Goal: Information Seeking & Learning: Learn about a topic

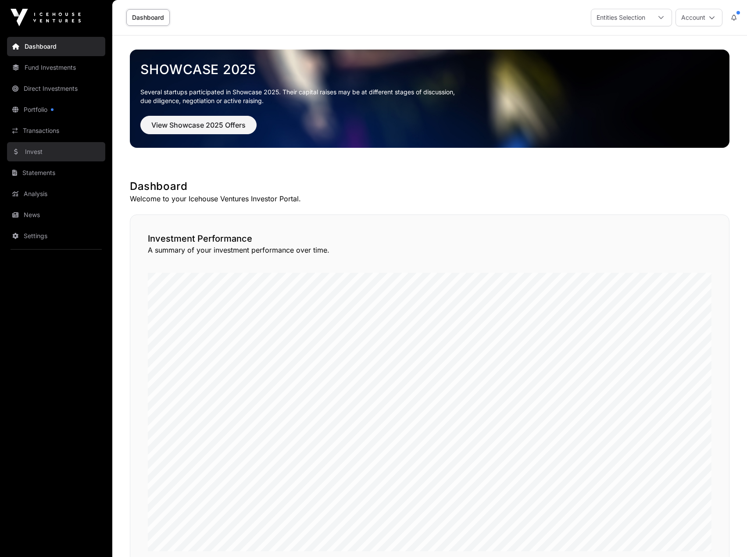
click at [45, 151] on link "Invest" at bounding box center [56, 151] width 98 height 19
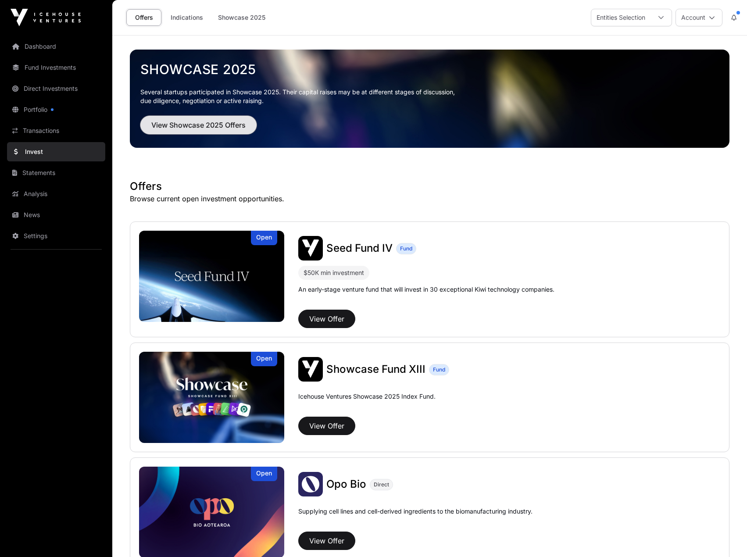
click at [209, 121] on span "View Showcase 2025 Offers" at bounding box center [198, 125] width 94 height 11
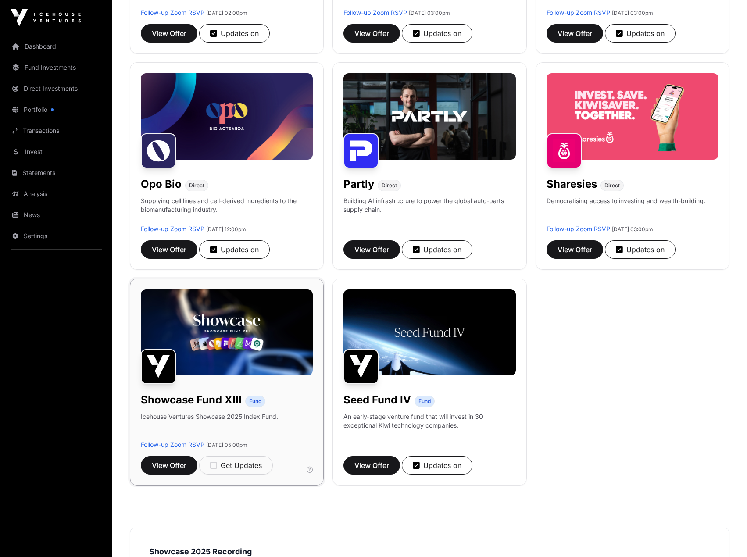
scroll to position [526, 0]
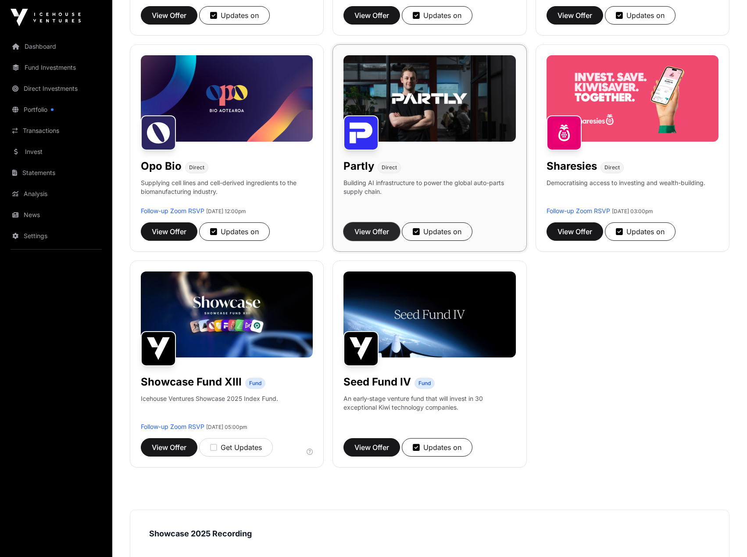
click at [365, 228] on span "View Offer" at bounding box center [371, 231] width 35 height 11
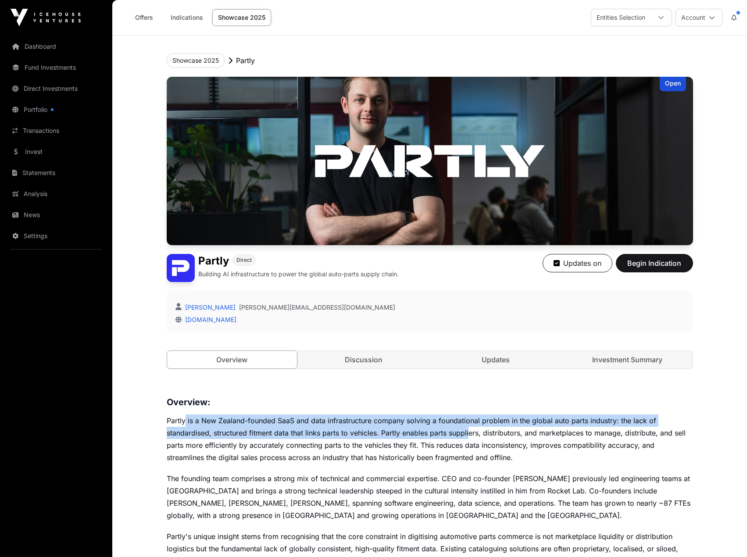
drag, startPoint x: 185, startPoint y: 419, endPoint x: 471, endPoint y: 430, distance: 286.1
click at [471, 430] on p "Partly is a New Zealand-founded SaaS and data infrastructure company solving a …" at bounding box center [430, 438] width 526 height 49
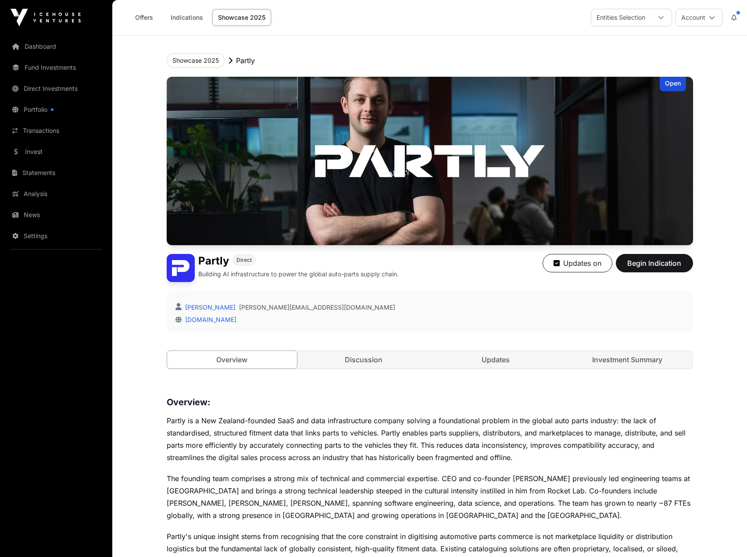
click at [419, 443] on p "Partly is a New Zealand-founded SaaS and data infrastructure company solving a …" at bounding box center [430, 438] width 526 height 49
click at [389, 357] on link "Discussion" at bounding box center [364, 360] width 130 height 18
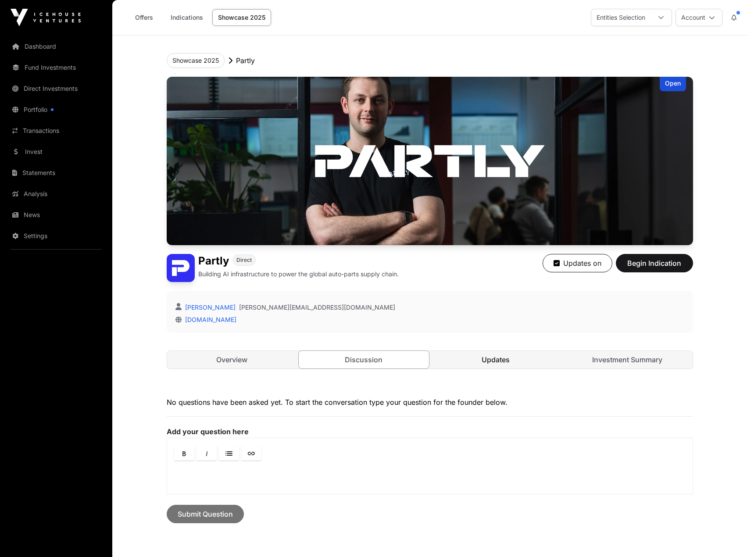
click at [495, 360] on link "Updates" at bounding box center [496, 360] width 130 height 18
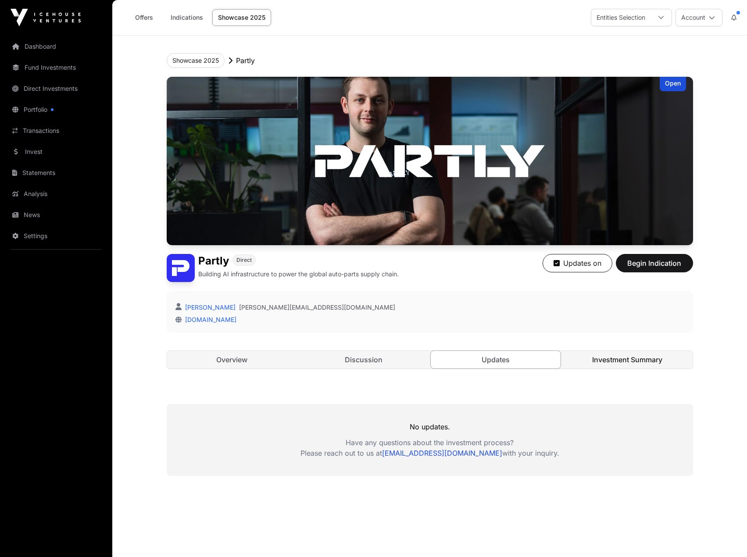
click at [605, 364] on link "Investment Summary" at bounding box center [627, 360] width 130 height 18
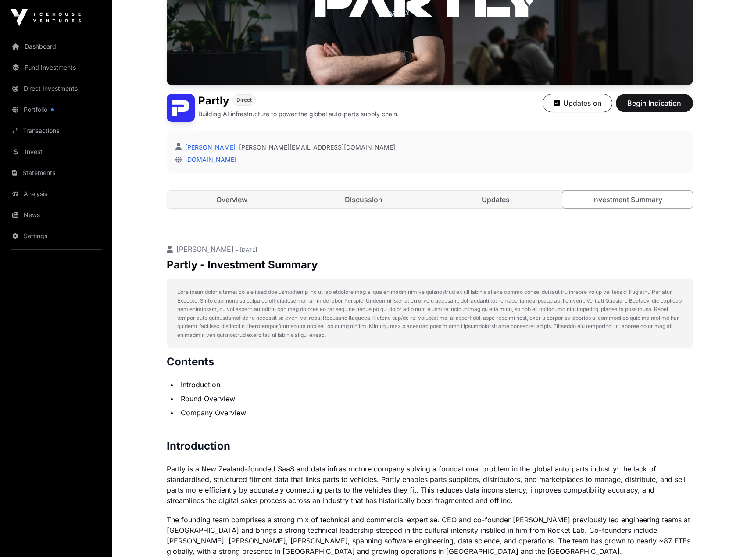
scroll to position [175, 0]
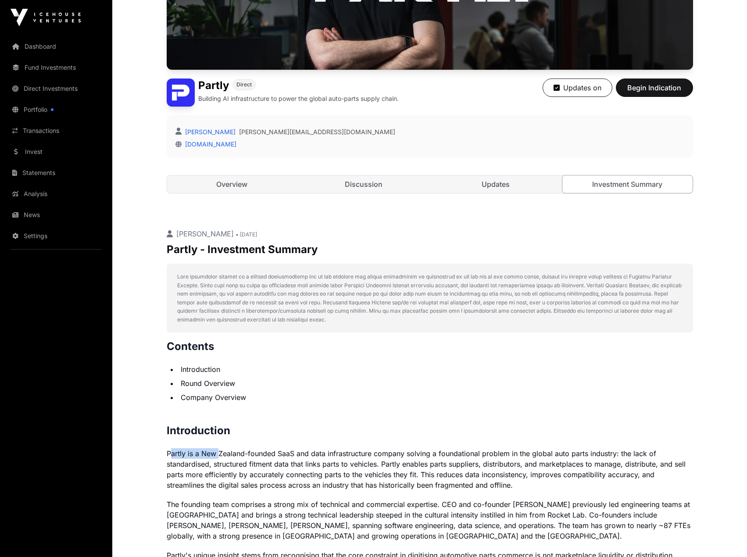
drag, startPoint x: 170, startPoint y: 455, endPoint x: 217, endPoint y: 454, distance: 46.9
click at [217, 454] on p "Partly is a New Zealand-founded SaaS and data infrastructure company solving a …" at bounding box center [430, 469] width 526 height 42
click at [228, 456] on p "Partly is a New Zealand-founded SaaS and data infrastructure company solving a …" at bounding box center [430, 469] width 526 height 42
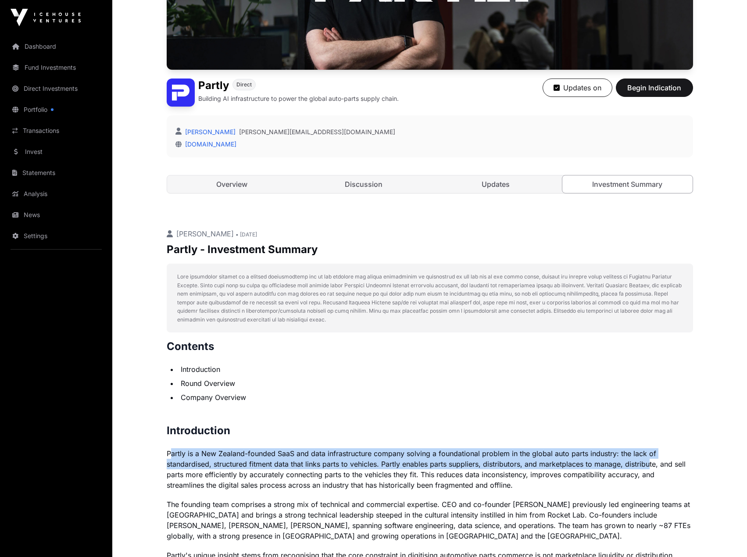
drag, startPoint x: 169, startPoint y: 453, endPoint x: 649, endPoint y: 465, distance: 480.8
click at [649, 465] on p "Partly is a New Zealand-founded SaaS and data infrastructure company solving a …" at bounding box center [430, 469] width 526 height 42
click at [231, 462] on p "Partly is a New Zealand-founded SaaS and data infrastructure company solving a …" at bounding box center [430, 469] width 526 height 42
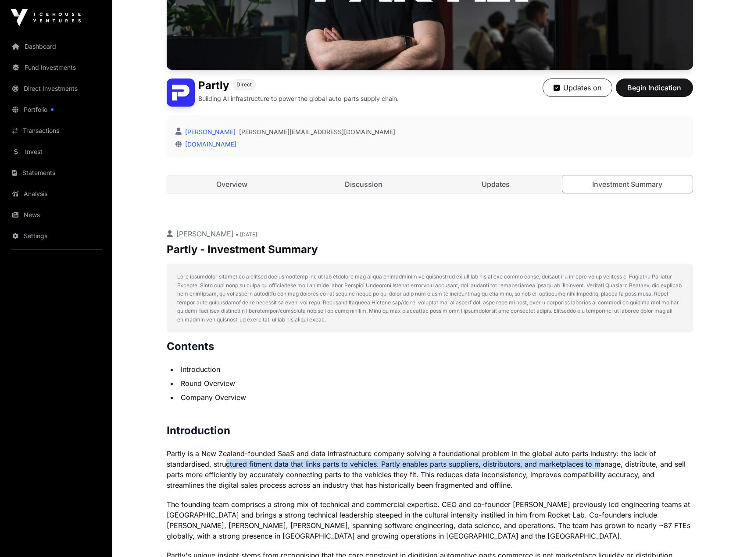
drag, startPoint x: 225, startPoint y: 464, endPoint x: 599, endPoint y: 467, distance: 374.1
click at [599, 467] on p "Partly is a New Zealand-founded SaaS and data infrastructure company solving a …" at bounding box center [430, 469] width 526 height 42
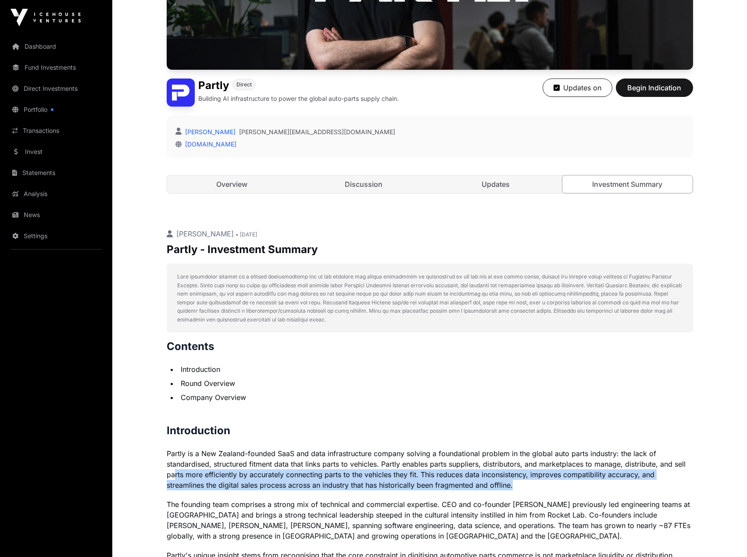
drag, startPoint x: 175, startPoint y: 475, endPoint x: 640, endPoint y: 480, distance: 465.3
click at [640, 480] on p "Partly is a New Zealand-founded SaaS and data infrastructure company solving a …" at bounding box center [430, 469] width 526 height 42
click at [195, 484] on p "Partly is a New Zealand-founded SaaS and data infrastructure company solving a …" at bounding box center [430, 469] width 526 height 42
drag, startPoint x: 176, startPoint y: 478, endPoint x: 524, endPoint y: 487, distance: 347.9
click at [524, 487] on p "Partly is a New Zealand-founded SaaS and data infrastructure company solving a …" at bounding box center [430, 469] width 526 height 42
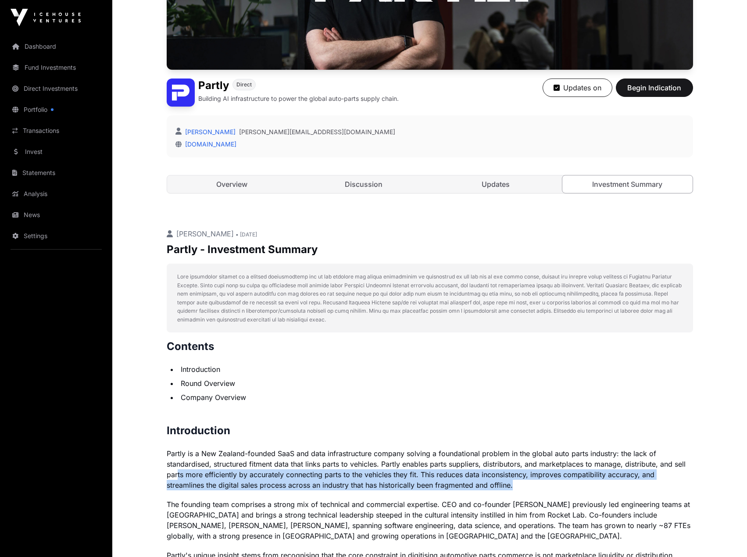
click at [525, 487] on p "Partly is a New Zealand-founded SaaS and data infrastructure company solving a …" at bounding box center [430, 469] width 526 height 42
click at [518, 488] on p "Partly is a New Zealand-founded SaaS and data infrastructure company solving a …" at bounding box center [430, 469] width 526 height 42
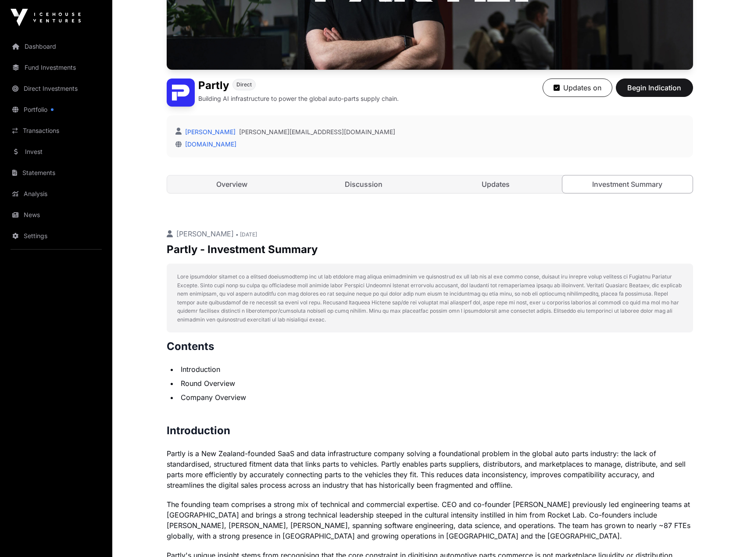
click at [178, 459] on p "Partly is a New Zealand-founded SaaS and data infrastructure company solving a …" at bounding box center [430, 469] width 526 height 42
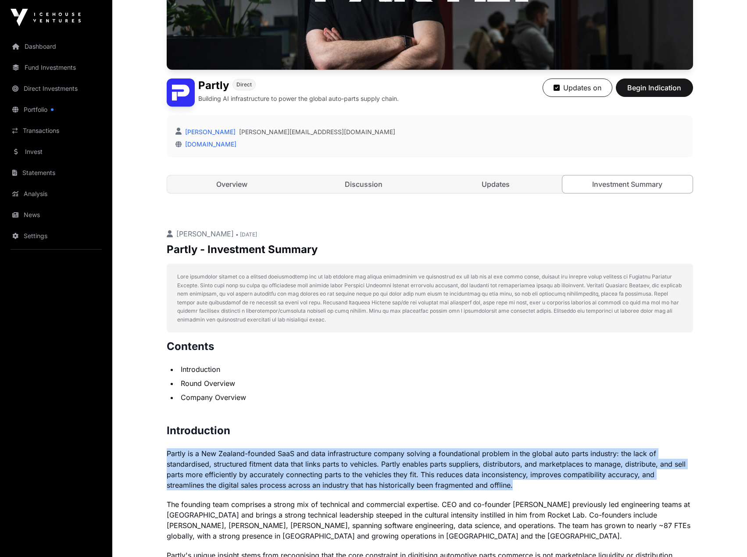
drag, startPoint x: 167, startPoint y: 453, endPoint x: 537, endPoint y: 489, distance: 372.3
click at [537, 489] on p "Partly is a New Zealand-founded SaaS and data infrastructure company solving a …" at bounding box center [430, 469] width 526 height 42
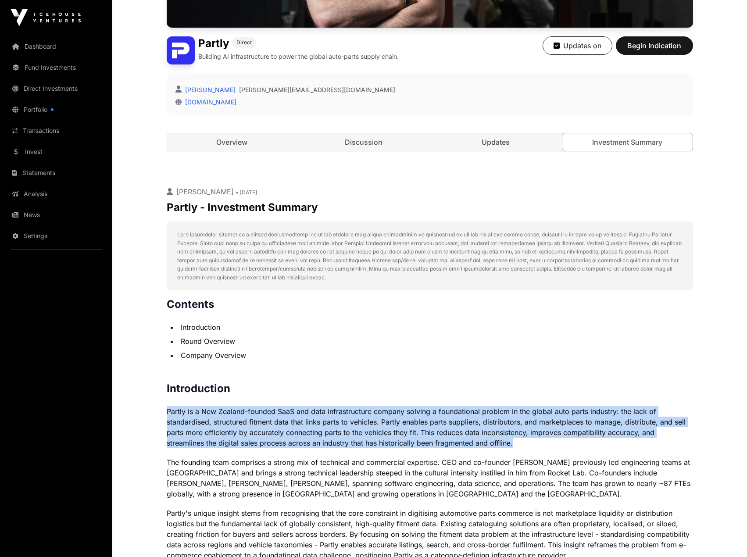
scroll to position [219, 0]
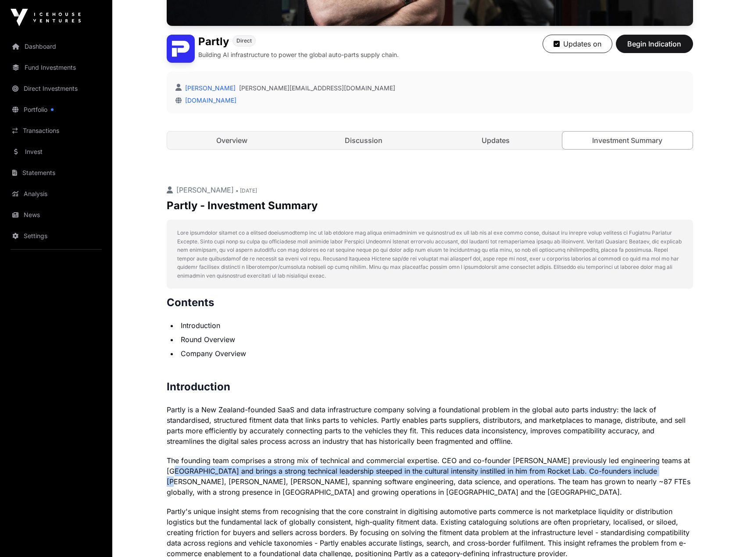
drag, startPoint x: 178, startPoint y: 470, endPoint x: 661, endPoint y: 467, distance: 482.8
click at [661, 467] on p "The founding team comprises a strong mix of technical and commercial expertise.…" at bounding box center [430, 476] width 526 height 42
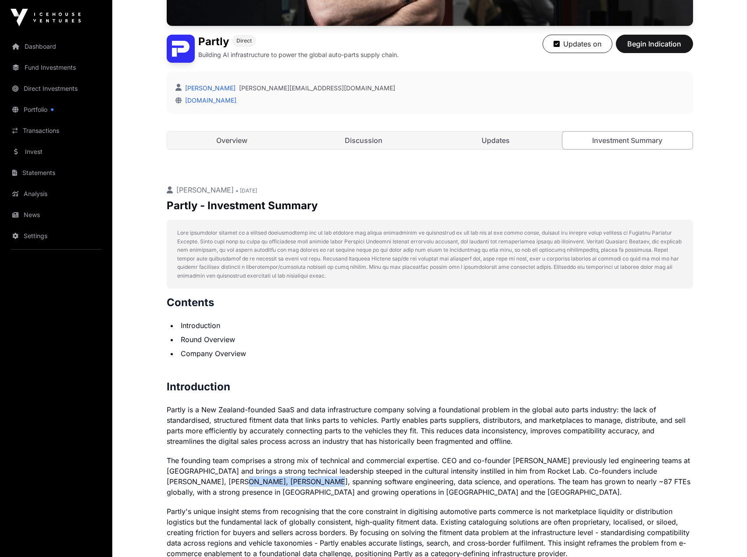
drag, startPoint x: 233, startPoint y: 483, endPoint x: 272, endPoint y: 480, distance: 39.2
click at [272, 480] on p "The founding team comprises a strong mix of technical and commercial expertise.…" at bounding box center [430, 476] width 526 height 42
click at [313, 481] on p "The founding team comprises a strong mix of technical and commercial expertise.…" at bounding box center [430, 476] width 526 height 42
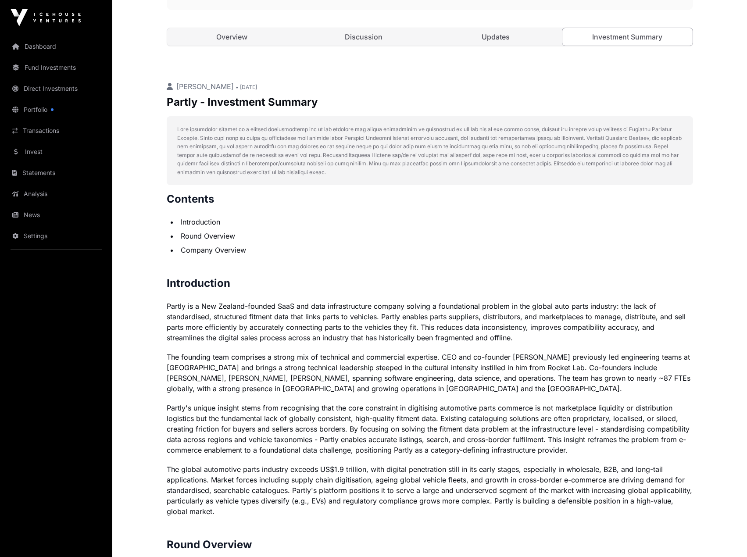
scroll to position [351, 0]
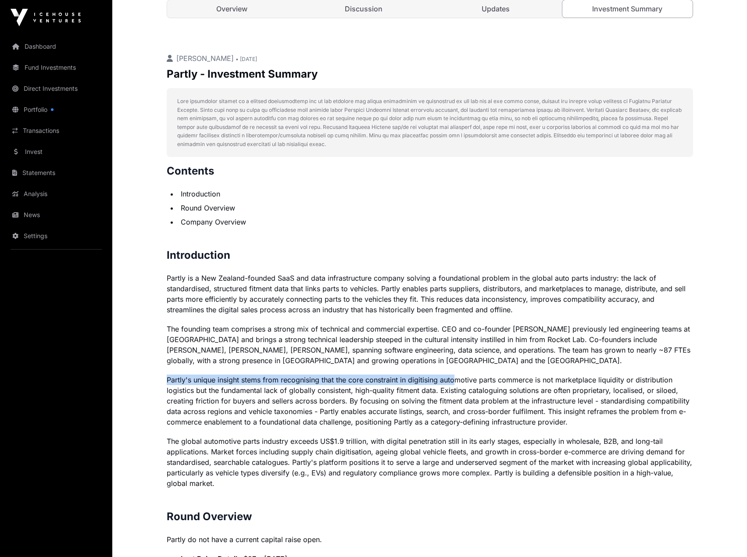
drag, startPoint x: 168, startPoint y: 381, endPoint x: 456, endPoint y: 380, distance: 288.1
click at [456, 380] on p "Partly's unique insight stems from recognising that the core constraint in digi…" at bounding box center [430, 401] width 526 height 53
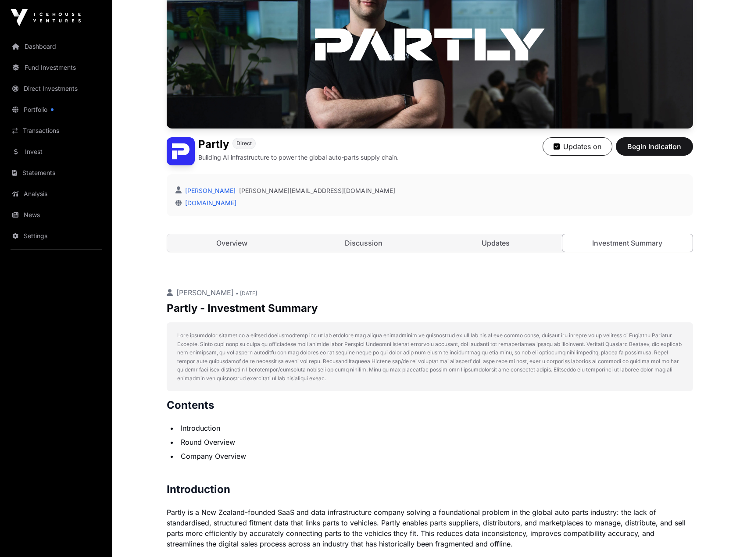
scroll to position [0, 0]
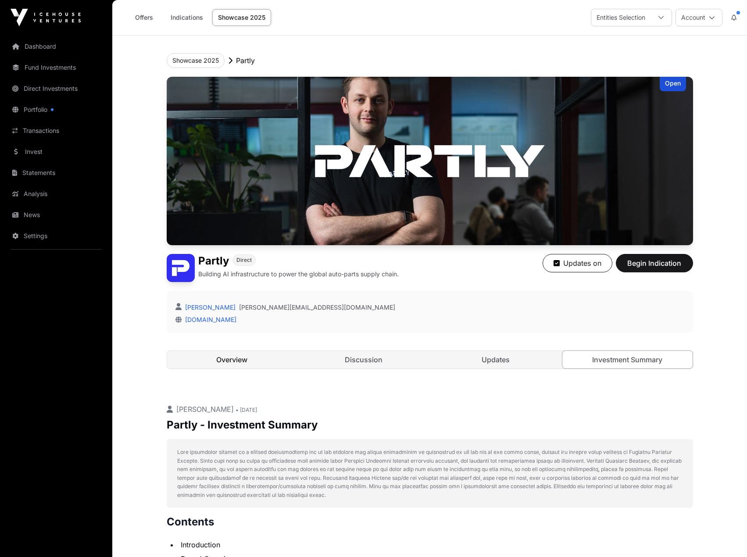
click at [247, 360] on link "Overview" at bounding box center [232, 360] width 130 height 18
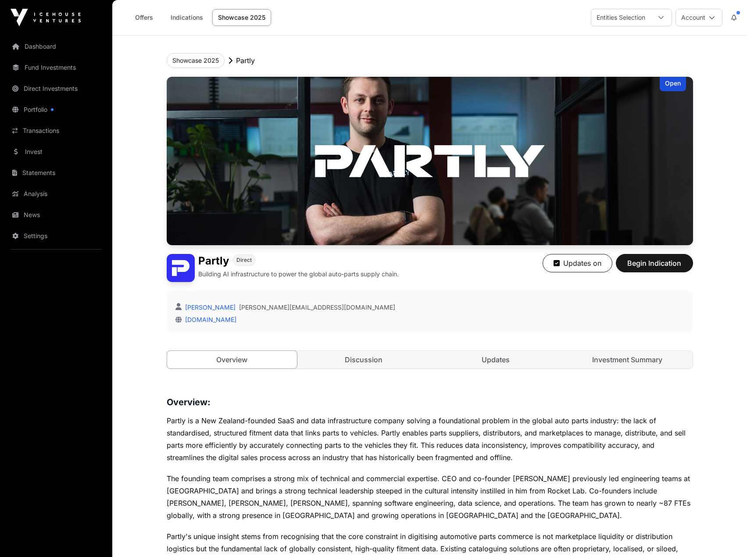
click at [232, 25] on link "Showcase 2025" at bounding box center [241, 17] width 59 height 17
click at [232, 19] on link "Showcase 2025" at bounding box center [241, 17] width 59 height 17
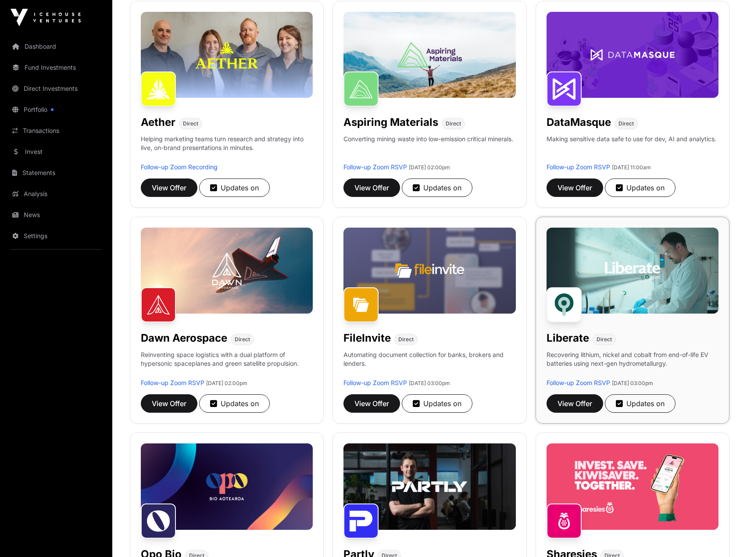
scroll to position [132, 0]
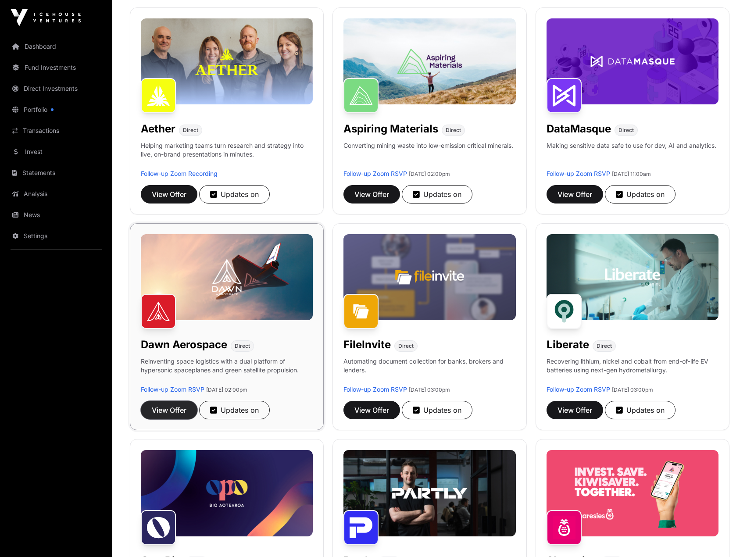
click at [167, 406] on span "View Offer" at bounding box center [169, 410] width 35 height 11
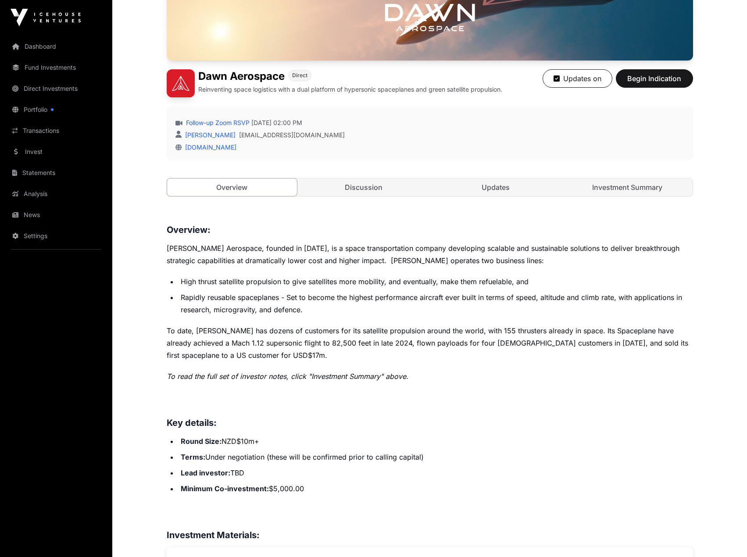
scroll to position [219, 0]
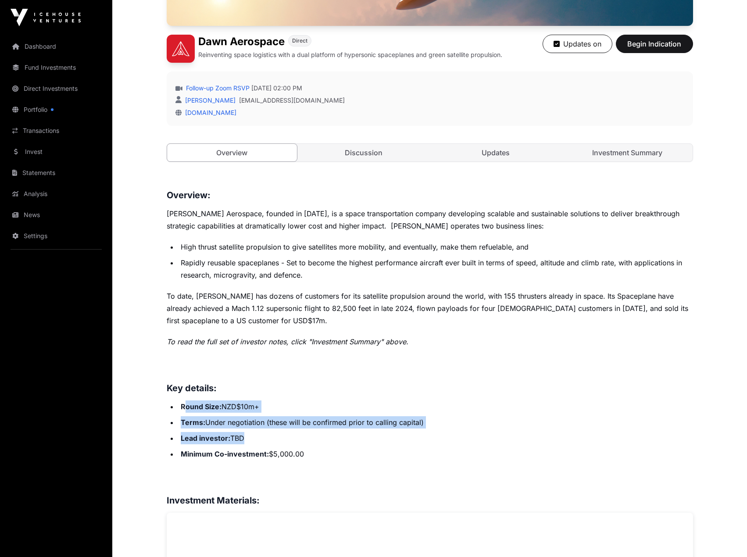
drag, startPoint x: 189, startPoint y: 404, endPoint x: 436, endPoint y: 443, distance: 249.5
click at [436, 443] on ul "Round Size: NZD$10m+ Terms: Under negotiation (these will be confirmed prior to…" at bounding box center [430, 430] width 526 height 60
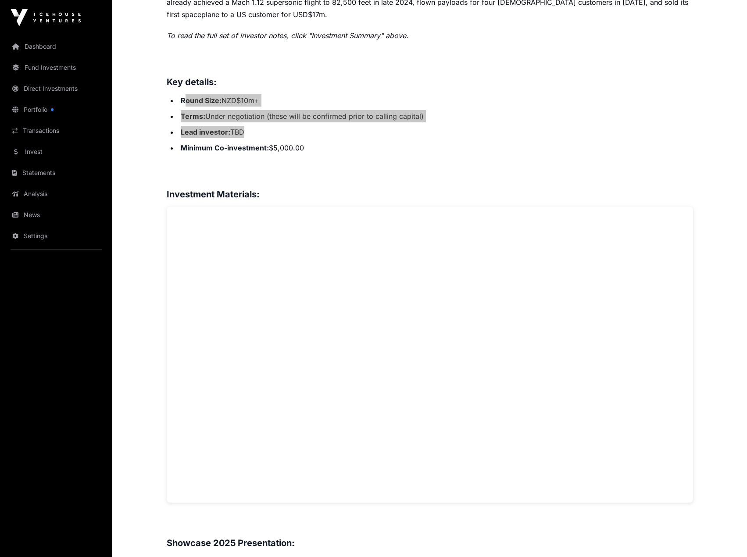
scroll to position [375, 0]
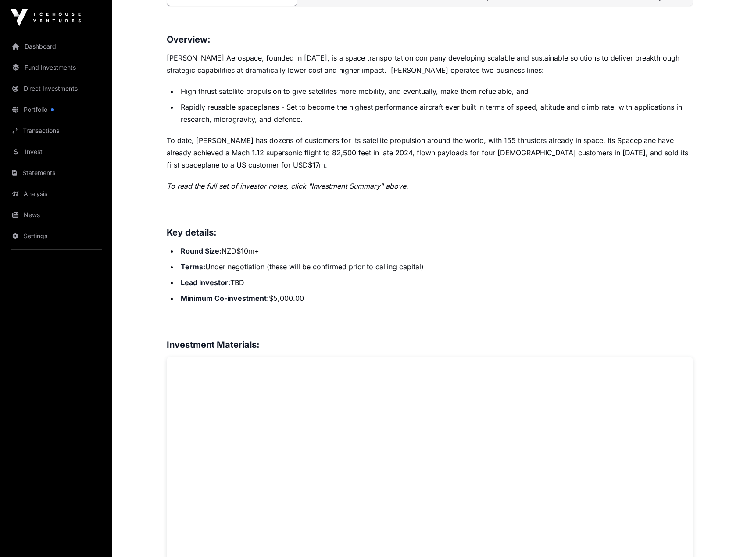
click at [192, 145] on p "To date, [PERSON_NAME] has dozens of customers for its satellite propulsion aro…" at bounding box center [430, 152] width 526 height 37
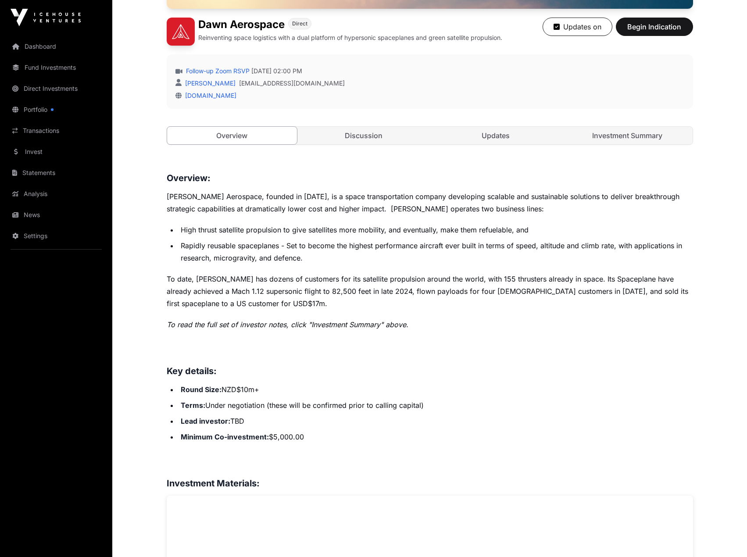
scroll to position [243, 0]
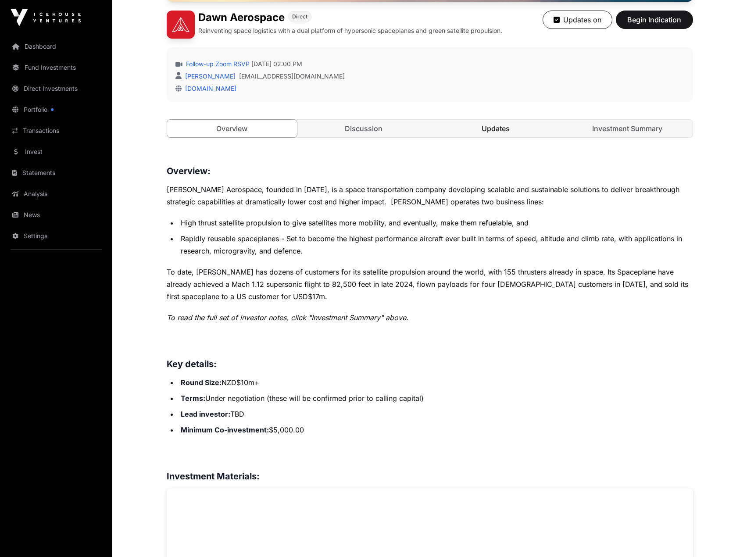
click at [476, 128] on link "Updates" at bounding box center [496, 129] width 130 height 18
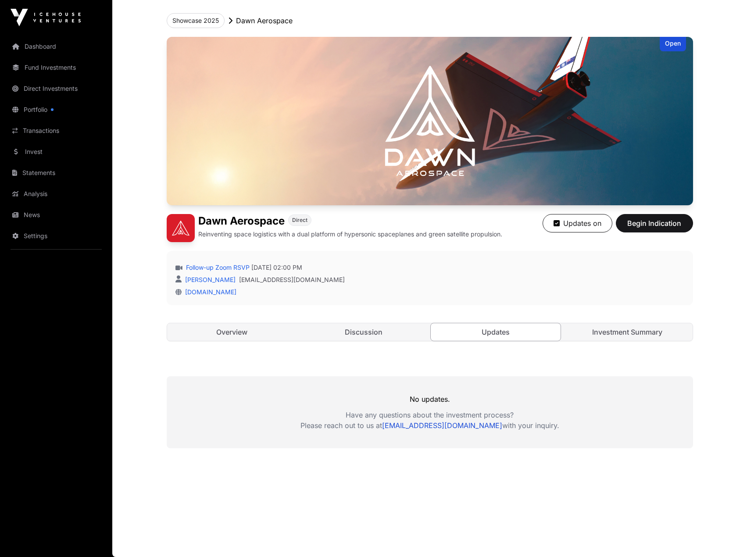
scroll to position [40, 0]
click at [367, 335] on link "Discussion" at bounding box center [364, 332] width 130 height 18
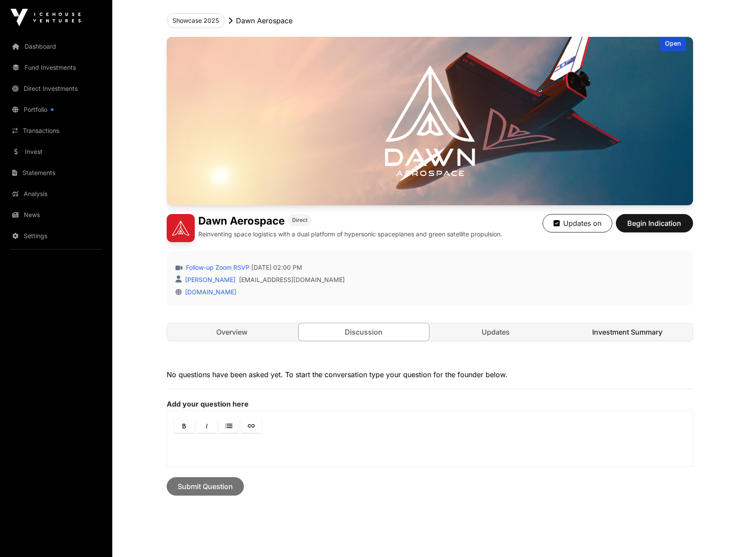
click at [595, 333] on link "Investment Summary" at bounding box center [627, 332] width 130 height 18
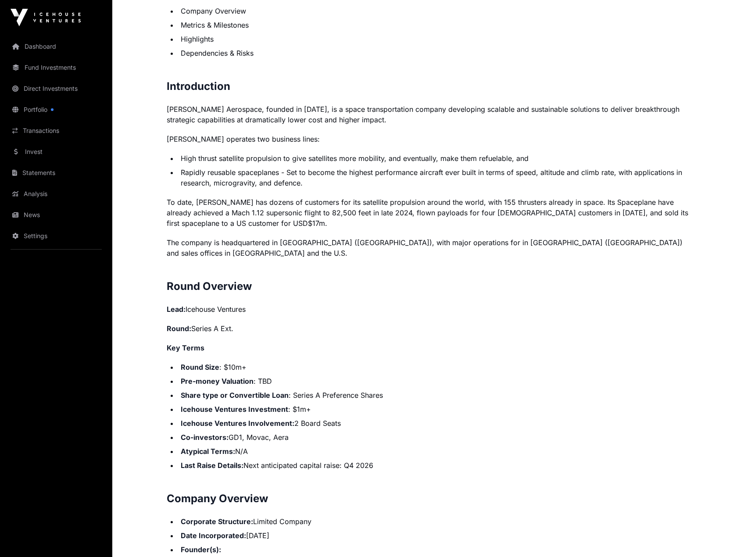
scroll to position [610, 0]
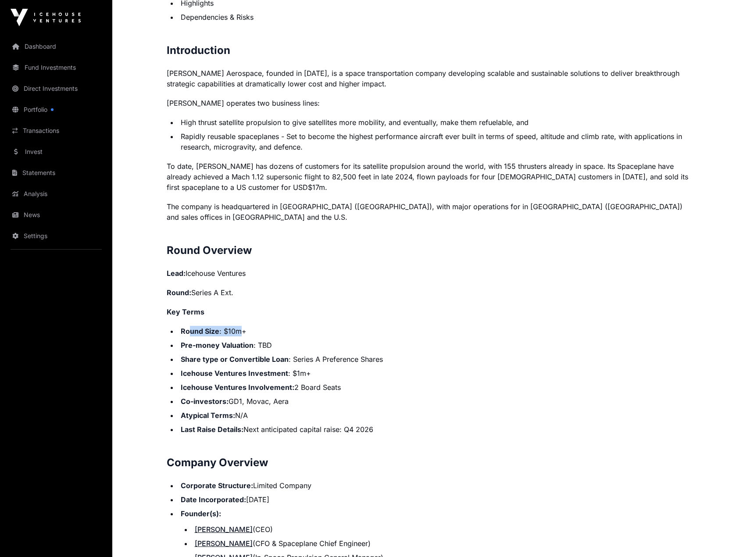
drag, startPoint x: 189, startPoint y: 320, endPoint x: 242, endPoint y: 325, distance: 52.8
click at [242, 326] on li "Round Size : $10m+" at bounding box center [435, 331] width 515 height 11
drag, startPoint x: 179, startPoint y: 319, endPoint x: 250, endPoint y: 322, distance: 71.1
click at [250, 326] on li "Round Size : $10m+" at bounding box center [435, 331] width 515 height 11
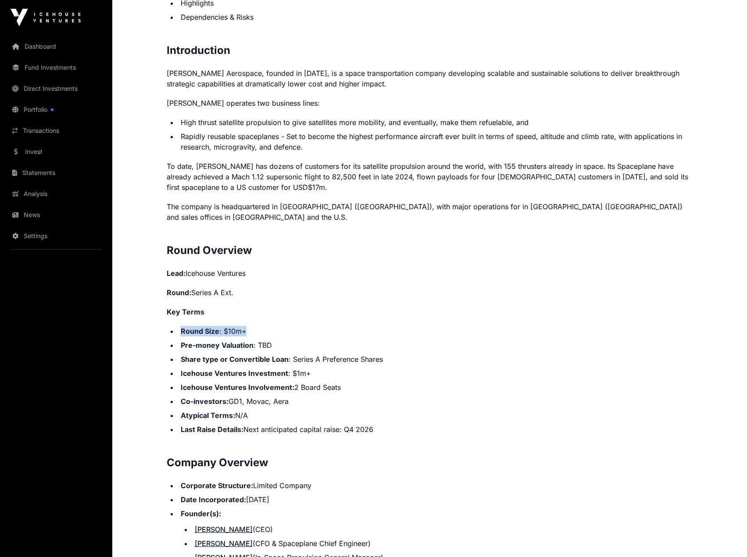
click at [250, 326] on li "Round Size : $10m+" at bounding box center [435, 331] width 515 height 11
drag, startPoint x: 180, startPoint y: 319, endPoint x: 274, endPoint y: 323, distance: 93.5
click at [274, 326] on li "Round Size : $10m+" at bounding box center [435, 331] width 515 height 11
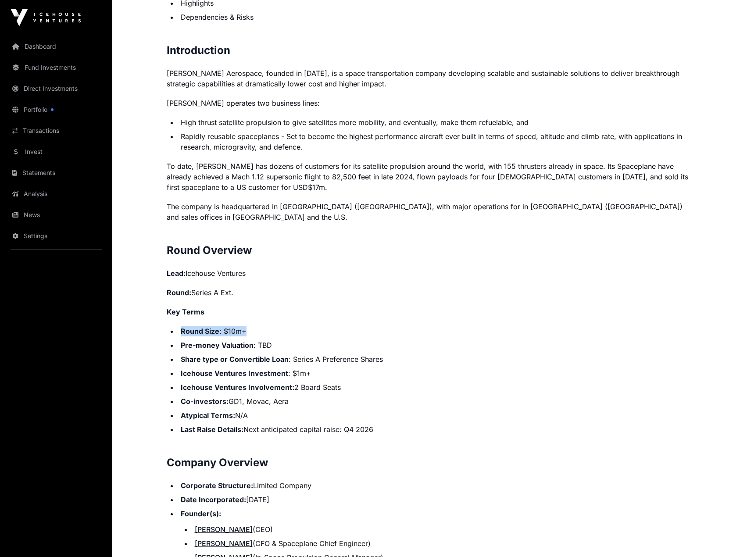
drag, startPoint x: 245, startPoint y: 323, endPoint x: 175, endPoint y: 318, distance: 70.3
click at [175, 326] on ul "Round Size : $10m+ Pre-money Valuation : TBD Share type or Convertible Loan : S…" at bounding box center [430, 380] width 526 height 109
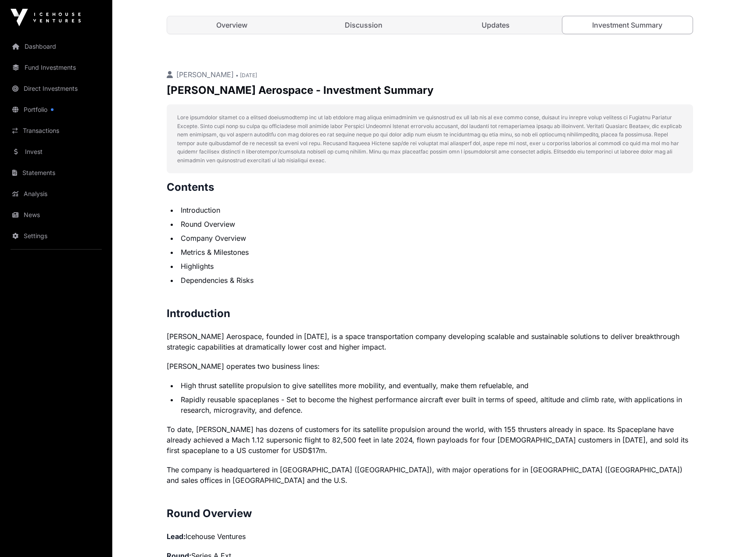
scroll to position [0, 0]
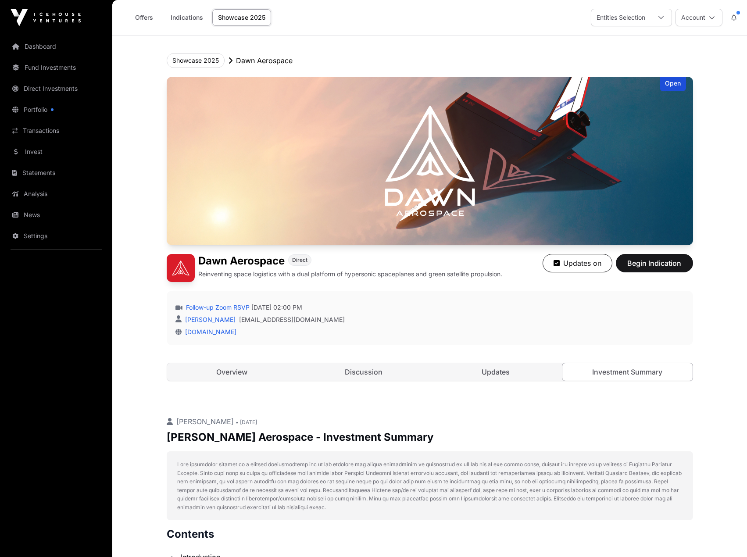
click at [249, 19] on link "Showcase 2025" at bounding box center [241, 17] width 59 height 17
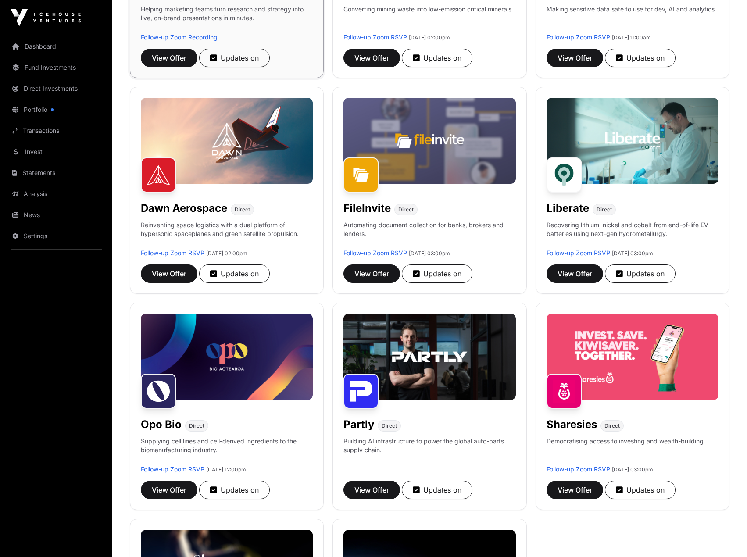
scroll to position [175, 0]
